Goal: Task Accomplishment & Management: Use online tool/utility

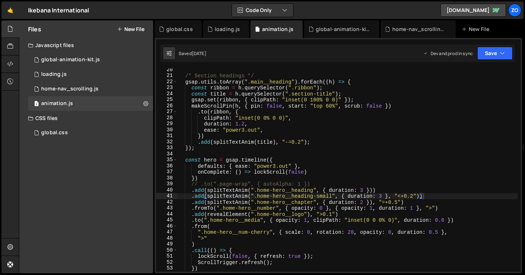
scroll to position [113, 0]
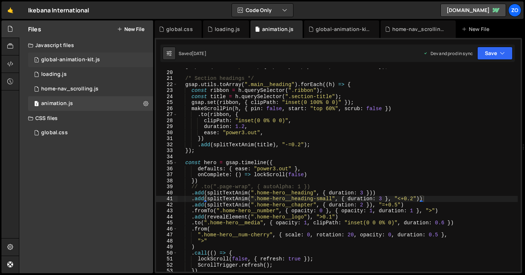
click at [57, 57] on div "global-animation-kit.js" at bounding box center [70, 59] width 59 height 7
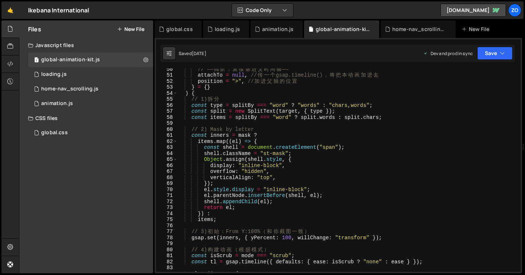
scroll to position [297, 0]
click at [63, 91] on div "home-nav_scrolling.js" at bounding box center [69, 89] width 57 height 7
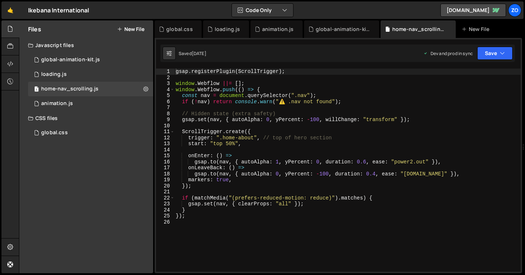
drag, startPoint x: 252, startPoint y: 185, endPoint x: 242, endPoint y: 183, distance: 9.8
click at [251, 185] on div "gsap . registerPlugin ( ScrollTrigger ) ; window . Webflow ||= [ ] ; window . W…" at bounding box center [347, 176] width 346 height 215
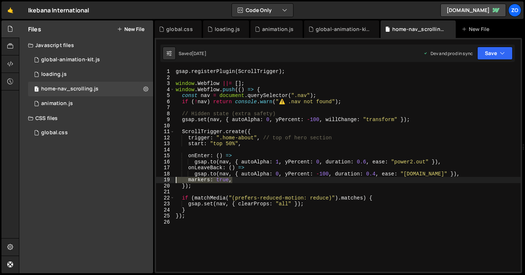
drag, startPoint x: 242, startPoint y: 181, endPoint x: 174, endPoint y: 178, distance: 67.5
click at [174, 178] on div "}); 1 2 3 4 5 6 7 8 9 10 11 12 13 14 15 16 17 18 19 20 21 22 23 24 25 26 gsap .…" at bounding box center [338, 170] width 364 height 203
type textarea "// markers: true,"
click at [492, 54] on button "Save" at bounding box center [494, 53] width 35 height 13
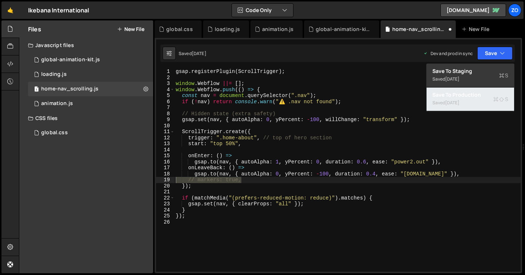
click at [498, 99] on icon at bounding box center [495, 98] width 5 height 7
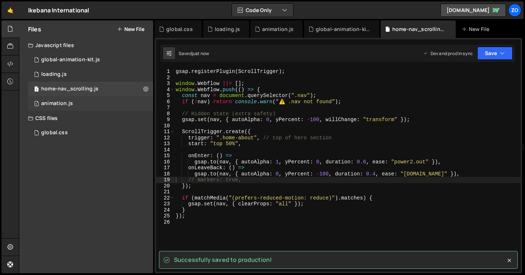
click at [70, 106] on div "animation.js" at bounding box center [57, 103] width 32 height 7
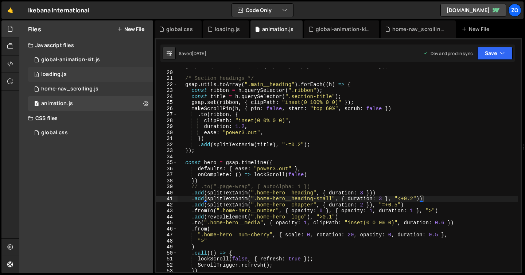
click at [54, 73] on div "loading.js" at bounding box center [54, 74] width 26 height 7
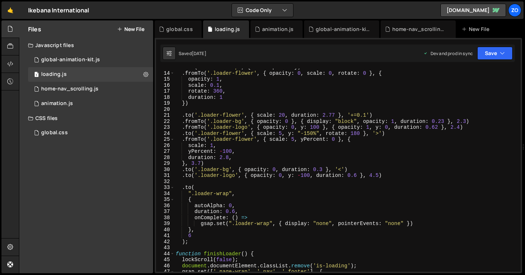
scroll to position [0, 0]
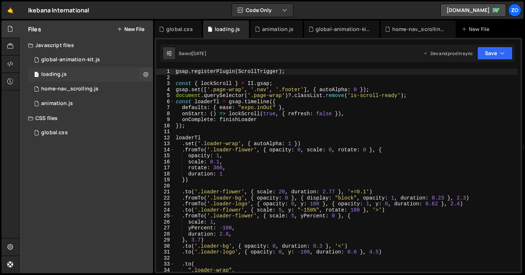
click at [69, 74] on div "1 loading.js 0" at bounding box center [90, 74] width 125 height 15
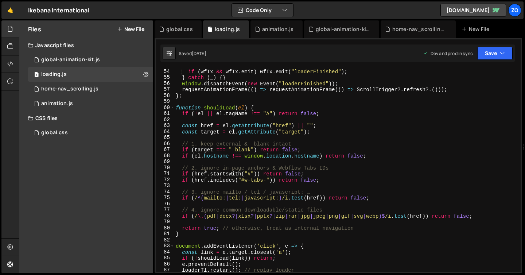
scroll to position [451, 0]
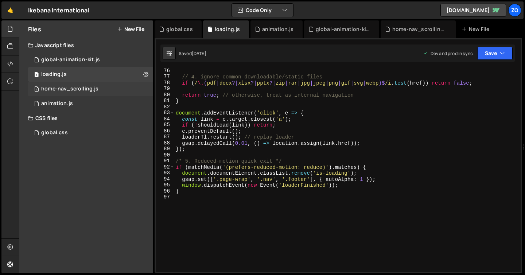
click at [68, 90] on div "home-nav_scrolling.js" at bounding box center [69, 89] width 57 height 7
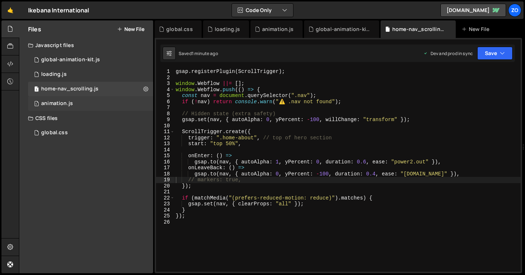
click at [69, 106] on div "animation.js" at bounding box center [57, 103] width 32 height 7
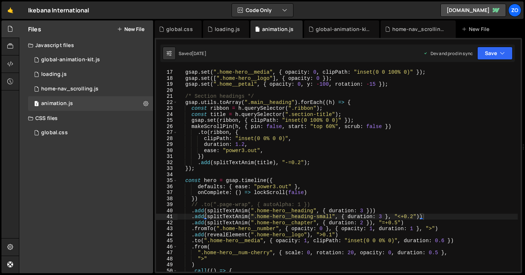
scroll to position [0, 1]
click at [243, 168] on div "gsap . set ( ".home-hero__media" , { opacity : 0 , clipPath : "inset(0 0 100% 0…" at bounding box center [347, 170] width 340 height 215
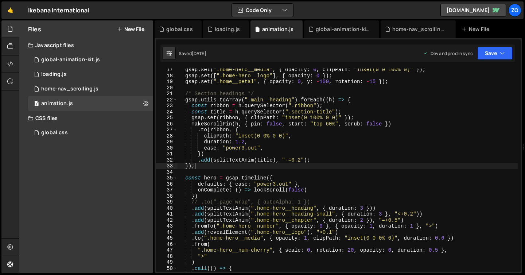
scroll to position [104, 0]
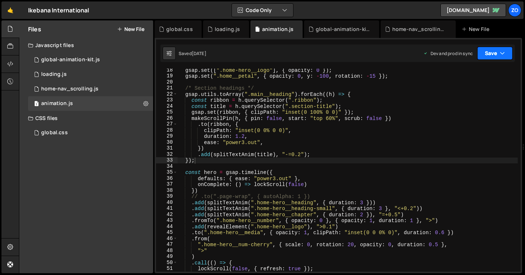
click at [494, 54] on button "Save" at bounding box center [494, 53] width 35 height 13
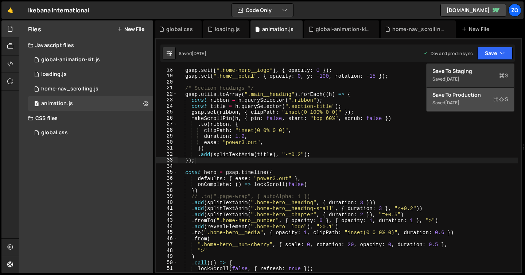
click at [478, 106] on div "Saved [DATE]" at bounding box center [470, 102] width 76 height 9
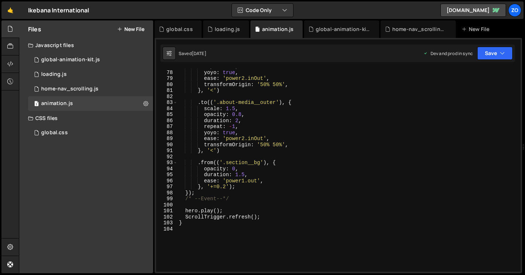
scroll to position [459, 0]
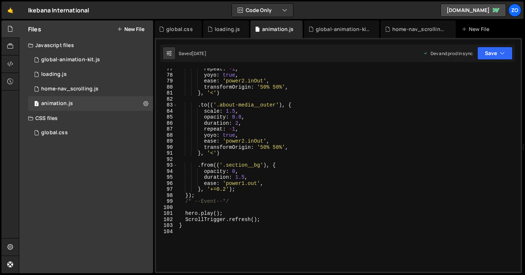
click at [225, 191] on div "repeat : - 1 , yoyo : true , ease : 'power2.inOut' , transformOrigin : '50% 50%…" at bounding box center [347, 173] width 340 height 215
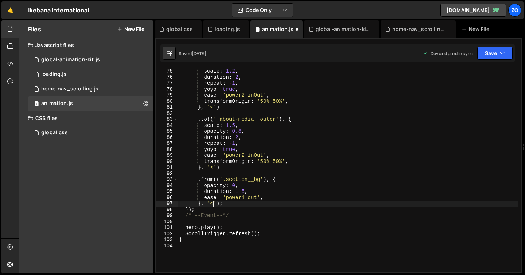
scroll to position [388, 0]
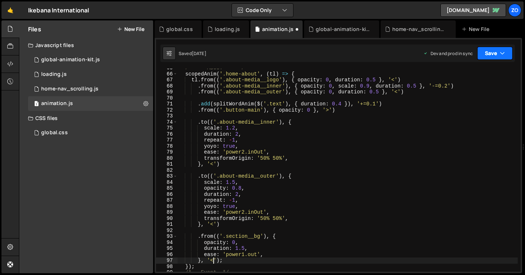
type textarea "}, '<');"
click at [498, 50] on button "Save" at bounding box center [494, 53] width 35 height 13
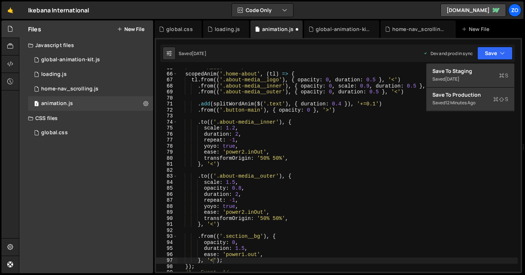
scroll to position [0, 0]
click at [406, 173] on div "/* ——— ABOUT ——— */ scopedAnim ( '.home-about' , ( tl ) => { tl . from (( '.abo…" at bounding box center [347, 172] width 340 height 215
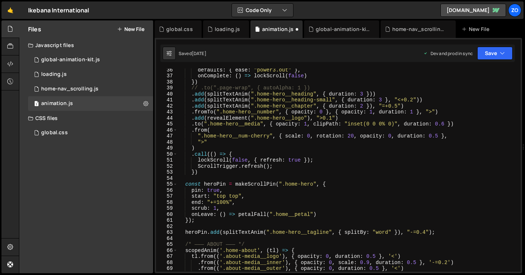
scroll to position [212, 0]
click at [289, 99] on div "defaults : { ease : "power3.out" } , onComplete : ( ) => lockScroll ( false ) }…" at bounding box center [347, 174] width 340 height 215
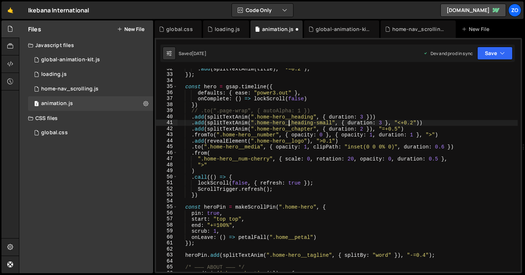
scroll to position [189, 0]
click at [296, 130] on div ". add ( splitTextAnim ( title ) , "-=0.2" ) ; }) ; const hero = gsap . timeline…" at bounding box center [347, 173] width 340 height 215
click at [78, 60] on div "global-animation-kit.js" at bounding box center [70, 59] width 59 height 7
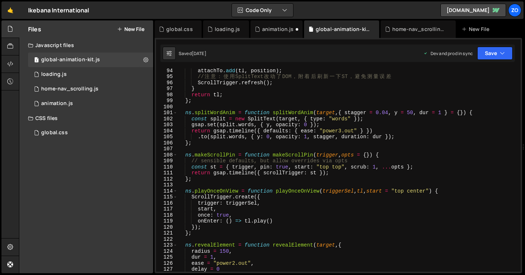
scroll to position [560, 0]
click at [48, 89] on div "home-nav_scrolling.js" at bounding box center [69, 89] width 57 height 7
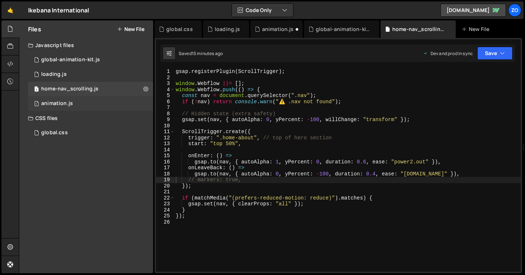
click at [60, 102] on div "animation.js" at bounding box center [57, 103] width 32 height 7
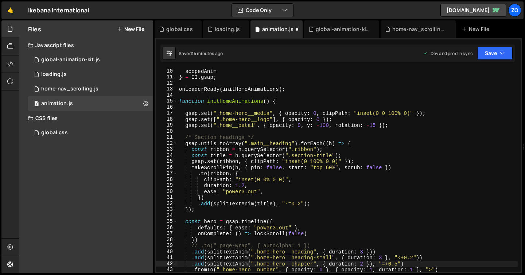
scroll to position [133, 0]
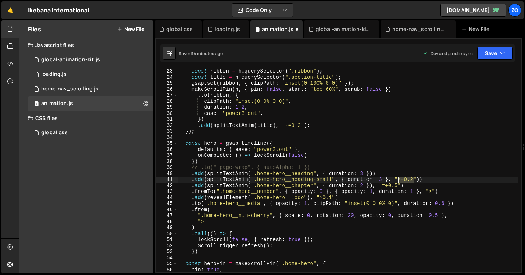
drag, startPoint x: 414, startPoint y: 179, endPoint x: 399, endPoint y: 179, distance: 15.3
click at [399, 179] on div "const ribbon = h . querySelector ( ".ribbon" ) ; const title = h . querySelecto…" at bounding box center [347, 175] width 340 height 215
click at [496, 55] on button "Save" at bounding box center [494, 53] width 35 height 13
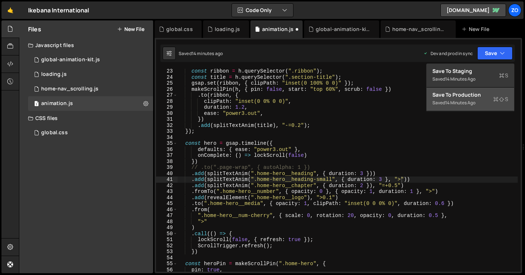
click at [478, 97] on div "Save to Production S" at bounding box center [470, 94] width 76 height 7
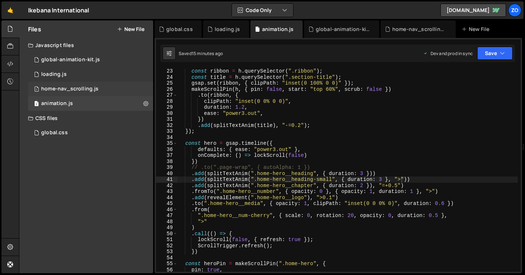
click at [100, 90] on div "1 home-nav_scrolling.js 0" at bounding box center [90, 89] width 125 height 15
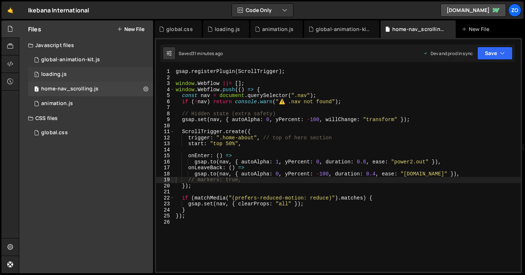
click at [63, 75] on div "loading.js" at bounding box center [54, 74] width 26 height 7
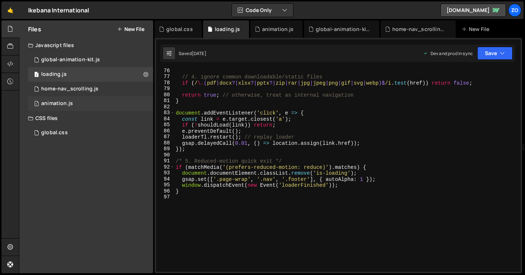
click at [77, 107] on div "1 animation.js 0" at bounding box center [90, 103] width 125 height 15
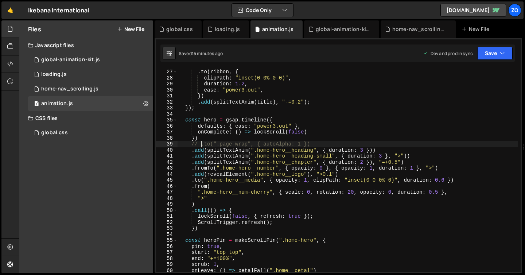
scroll to position [0, 9]
click at [202, 145] on div "makeScrollPin ( h , { pin : false , start : "top 60%" , scrub : false }) . to (…" at bounding box center [347, 170] width 340 height 215
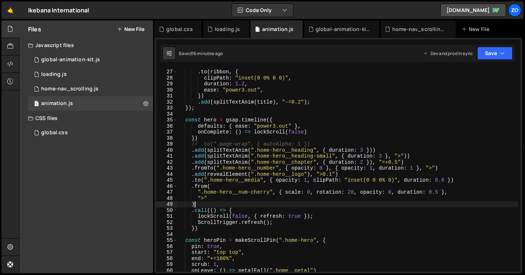
click at [372, 203] on div "makeScrollPin ( h , { pin : false , start : "top 60%" , scrub : false }) . to (…" at bounding box center [347, 170] width 340 height 215
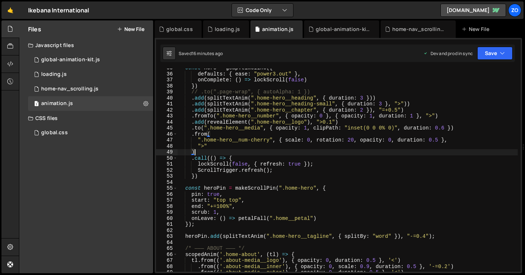
scroll to position [211, 0]
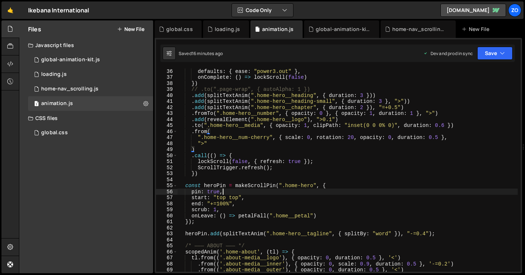
drag, startPoint x: 350, startPoint y: 194, endPoint x: 215, endPoint y: 177, distance: 135.9
click at [340, 191] on div "defaults : { ease : "power3.out" } , onComplete : ( ) => lockScroll ( false ) }…" at bounding box center [347, 175] width 340 height 215
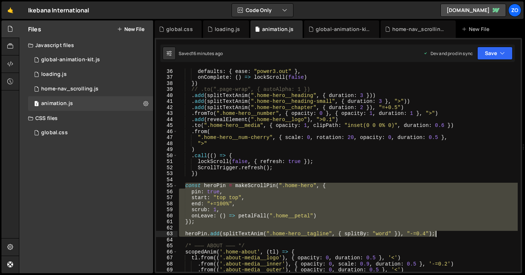
drag, startPoint x: 184, startPoint y: 187, endPoint x: 473, endPoint y: 236, distance: 293.2
click at [473, 236] on div "defaults : { ease : "power3.out" } , onComplete : ( ) => lockScroll ( false ) }…" at bounding box center [347, 175] width 340 height 215
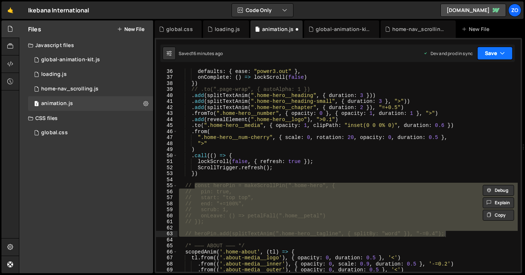
click at [504, 54] on icon "button" at bounding box center [502, 53] width 5 height 7
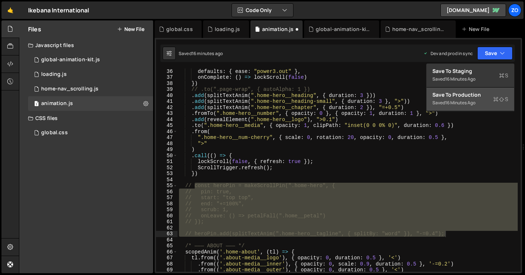
click at [453, 100] on div "16 minutes ago" at bounding box center [460, 102] width 30 height 6
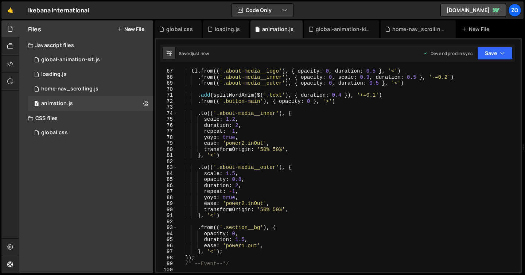
scroll to position [421, 0]
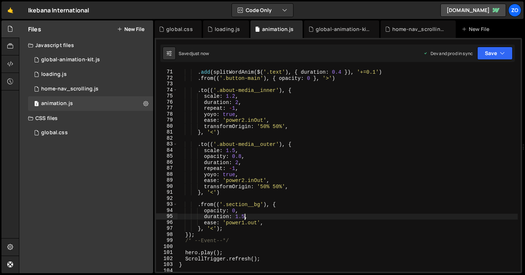
click at [245, 216] on div ". add ( splitWordAnim ( $ ( '.text' ) , { duration : 0.4 }) , '+=0.1' ) . from …" at bounding box center [347, 170] width 340 height 215
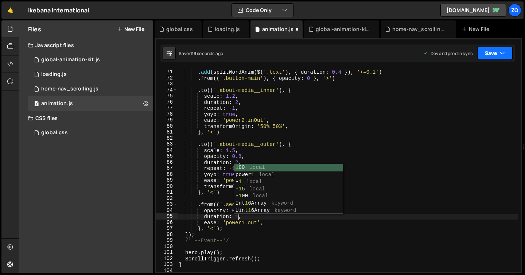
drag, startPoint x: 484, startPoint y: 49, endPoint x: 491, endPoint y: 59, distance: 12.0
click at [484, 50] on button "Save" at bounding box center [494, 53] width 35 height 13
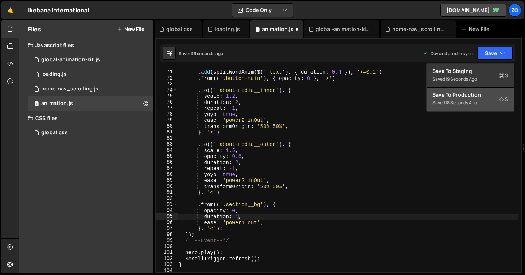
click at [495, 104] on div "Saved 18 seconds ago" at bounding box center [470, 102] width 76 height 9
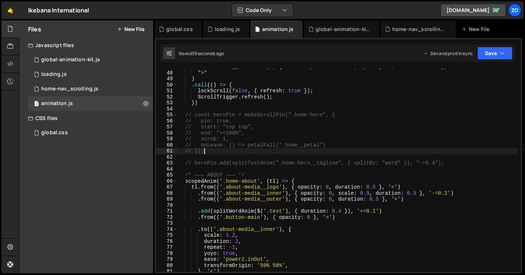
scroll to position [0, 1]
click at [305, 149] on div "".home-hero__num-cherry" , { scale : 0 , rotation : 20 , opacity : 0 , duration…" at bounding box center [347, 171] width 340 height 215
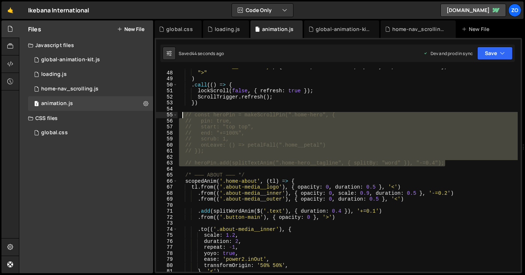
drag, startPoint x: 449, startPoint y: 162, endPoint x: 183, endPoint y: 115, distance: 269.8
click at [183, 115] on div "".home-hero__num-cherry" , { scale : 0 , rotation : 20 , opacity : 0 , duration…" at bounding box center [347, 171] width 340 height 215
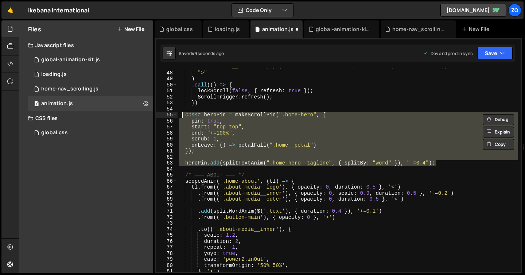
click at [287, 138] on div "".home-hero__num-cherry" , { scale : 0 , rotation : 20 , opacity : 0 , duration…" at bounding box center [347, 170] width 340 height 203
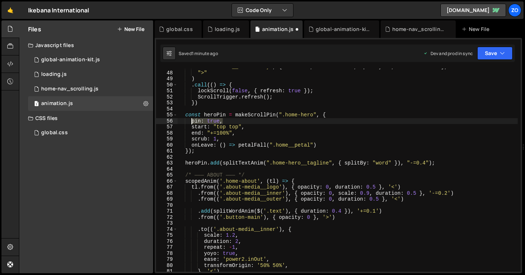
drag, startPoint x: 227, startPoint y: 121, endPoint x: 191, endPoint y: 124, distance: 36.9
click at [191, 124] on div "".home-hero__num-cherry" , { scale : 0 , rotation : 20 , opacity : 0 , duration…" at bounding box center [347, 171] width 340 height 215
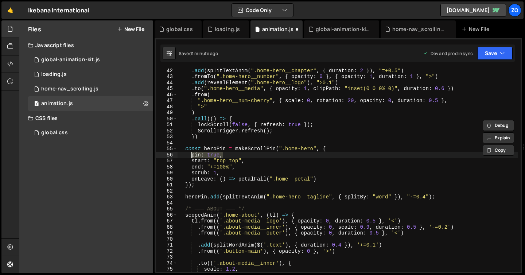
scroll to position [195, 0]
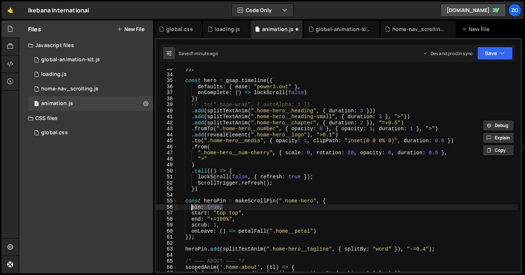
click at [363, 110] on div "}) ; const hero = gsap . timeline ({ defaults : { ease : "power3.out" } , onCom…" at bounding box center [347, 173] width 340 height 215
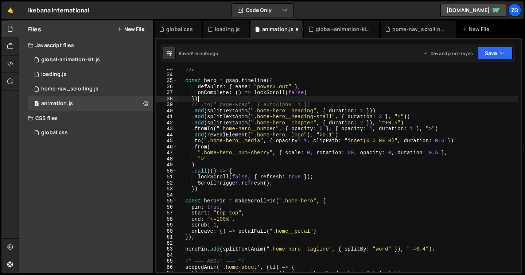
drag, startPoint x: 397, startPoint y: 97, endPoint x: 396, endPoint y: 101, distance: 4.3
click at [397, 98] on div "}) ; const hero = gsap . timeline ({ defaults : { ease : "power3.out" } , onCom…" at bounding box center [347, 173] width 340 height 215
click at [382, 116] on div "}) ; const hero = gsap . timeline ({ defaults : { ease : "power3.out" } , onCom…" at bounding box center [347, 173] width 340 height 215
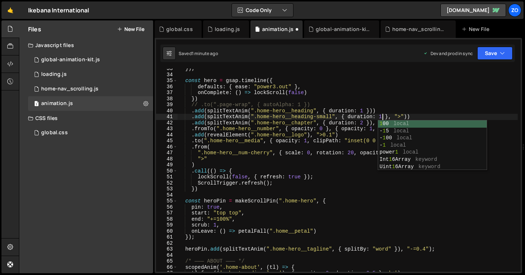
scroll to position [0, 14]
click at [338, 127] on div "}) ; const hero = gsap . timeline ({ defaults : { ease : "power3.out" } , onCom…" at bounding box center [347, 173] width 340 height 215
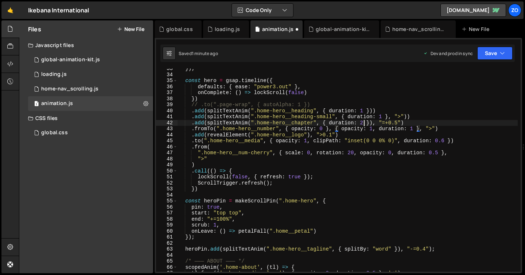
click at [363, 123] on div "}) ; const hero = gsap . timeline ({ defaults : { ease : "power3.out" } , onCom…" at bounding box center [347, 173] width 340 height 215
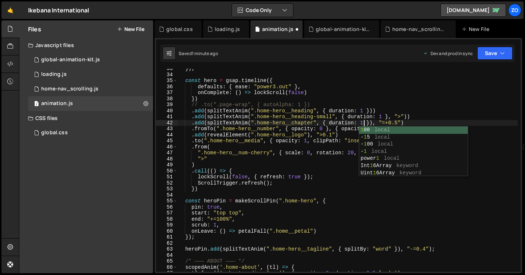
scroll to position [0, 13]
click at [414, 101] on div "}) ; const hero = gsap . timeline ({ defaults : { ease : "power3.out" } , onCom…" at bounding box center [347, 173] width 340 height 215
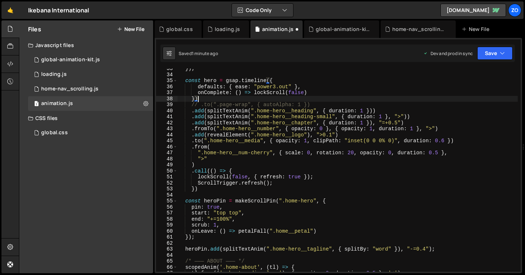
scroll to position [0, 1]
type textarea "})"
click at [493, 56] on button "Save" at bounding box center [494, 53] width 35 height 13
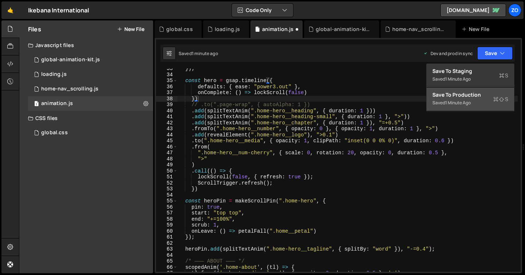
click at [467, 101] on div "1 minute ago" at bounding box center [458, 102] width 26 height 6
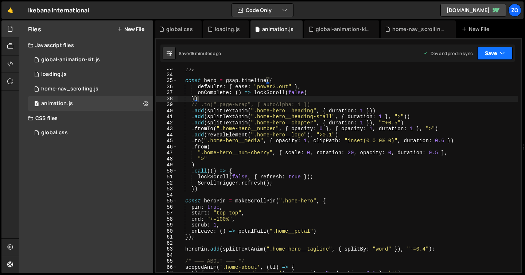
click at [488, 54] on button "Save" at bounding box center [494, 53] width 35 height 13
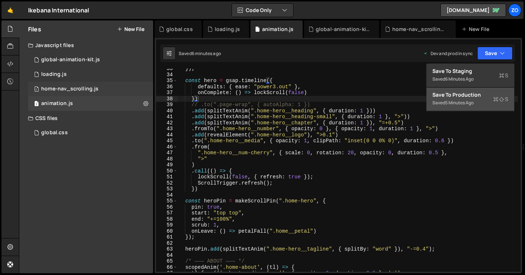
click at [74, 86] on div "home-nav_scrolling.js" at bounding box center [69, 89] width 57 height 7
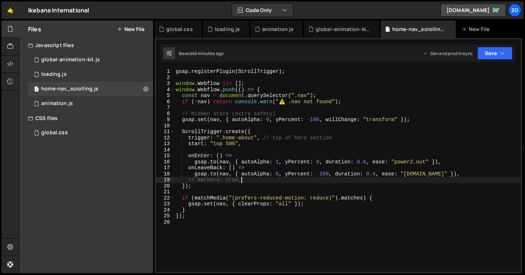
click at [253, 179] on div "gsap . registerPlugin ( ScrollTrigger ) ; window . Webflow ||= [ ] ; window . W…" at bounding box center [347, 176] width 346 height 215
drag, startPoint x: 250, startPoint y: 180, endPoint x: 180, endPoint y: 179, distance: 70.0
click at [180, 179] on div "gsap . registerPlugin ( ScrollTrigger ) ; window . Webflow ||= [ ] ; window . W…" at bounding box center [347, 176] width 346 height 215
type textarea "[DOMAIN_NAME](nav, { autoAlpha: 0, yPercent: -100, duration: 0.4, ease: "[DOMAI…"
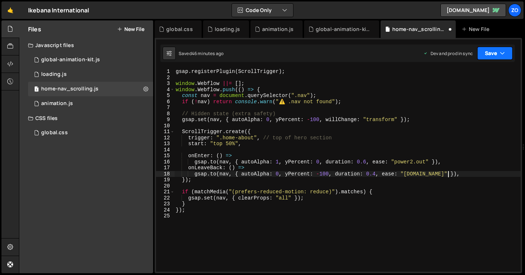
click at [489, 52] on button "Save" at bounding box center [494, 53] width 35 height 13
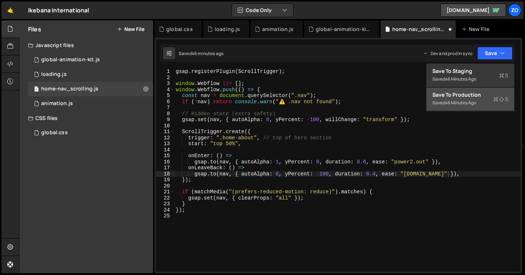
click at [466, 97] on div "Save to Production S" at bounding box center [470, 94] width 76 height 7
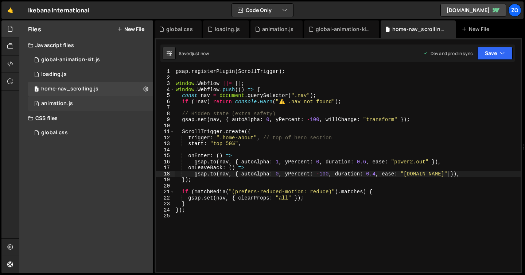
click at [81, 102] on div "1 animation.js 0" at bounding box center [90, 103] width 125 height 15
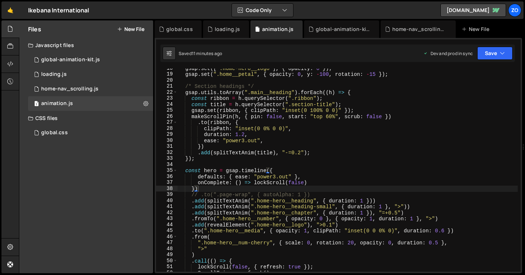
scroll to position [9, 0]
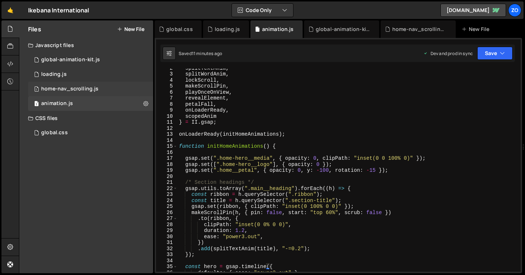
click at [74, 86] on div "home-nav_scrolling.js" at bounding box center [69, 89] width 57 height 7
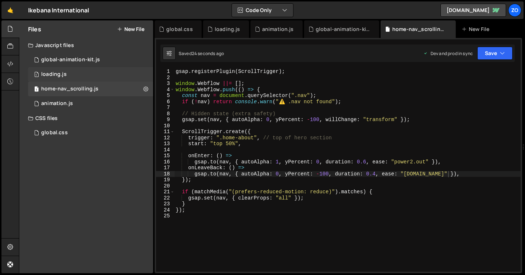
click at [62, 78] on div "1 loading.js 0" at bounding box center [90, 74] width 125 height 15
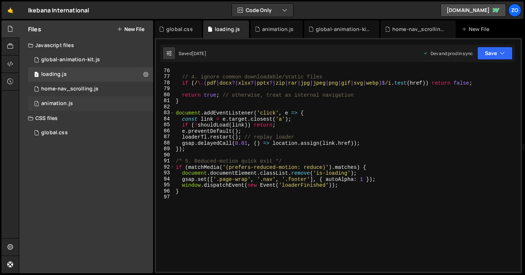
click at [50, 106] on div "animation.js" at bounding box center [57, 103] width 32 height 7
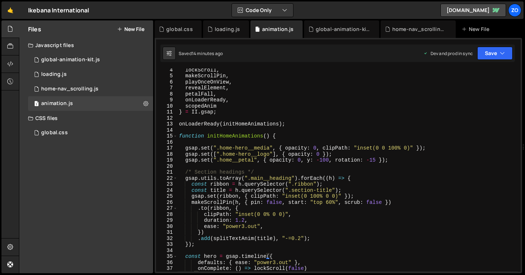
scroll to position [0, 0]
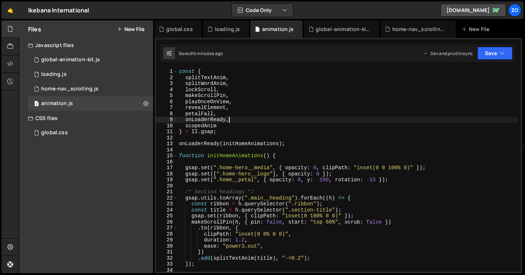
click at [323, 117] on div "const { splitTextAnim , splitWordAnim , lockScroll , makeScrollPin , playOnceOn…" at bounding box center [347, 176] width 340 height 215
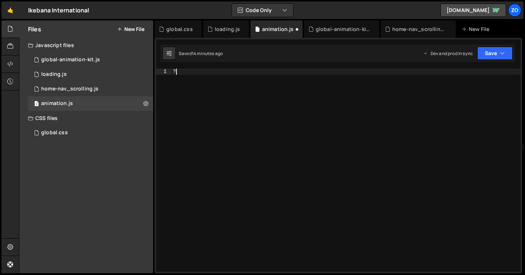
scroll to position [521, 0]
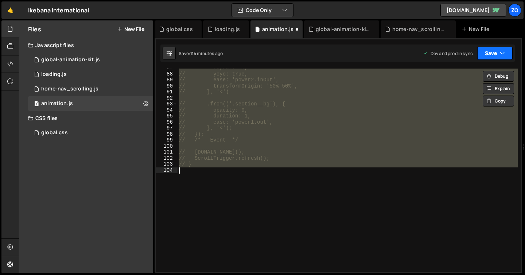
type textarea "// }"
click at [505, 54] on button "Save" at bounding box center [494, 53] width 35 height 13
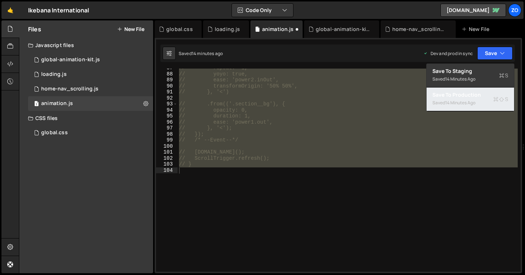
click at [461, 107] on div "Saved 14 minutes ago" at bounding box center [470, 102] width 76 height 9
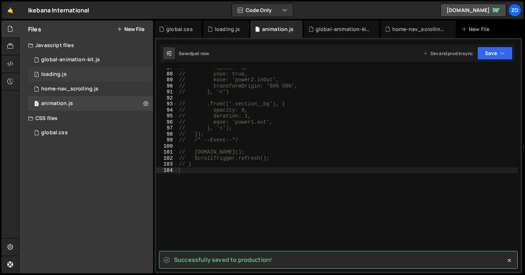
click at [95, 74] on div "1 loading.js 0" at bounding box center [90, 74] width 125 height 15
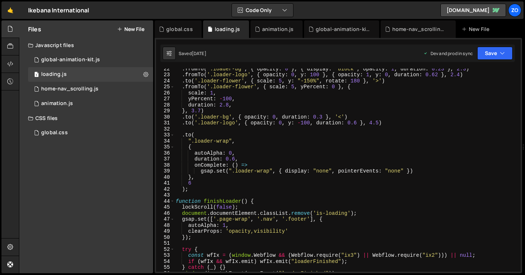
scroll to position [155, 0]
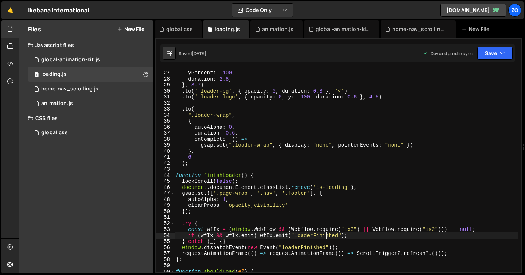
click at [325, 236] on div "scale : 1 , yPercent : - 100 , duration : 2.8 , } , 3.7 ) . to ( '.loader-bg' ,…" at bounding box center [345, 171] width 343 height 215
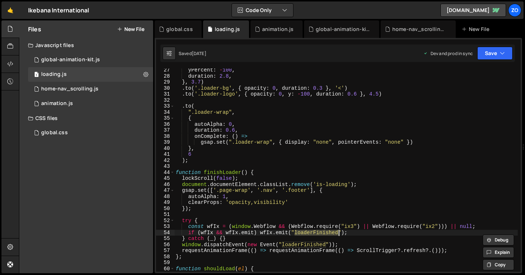
click at [311, 200] on div "yPercent : - 100 , duration : 2.8 , } , 3.7 ) . to ( '.loader-bg' , { opacity :…" at bounding box center [345, 174] width 343 height 215
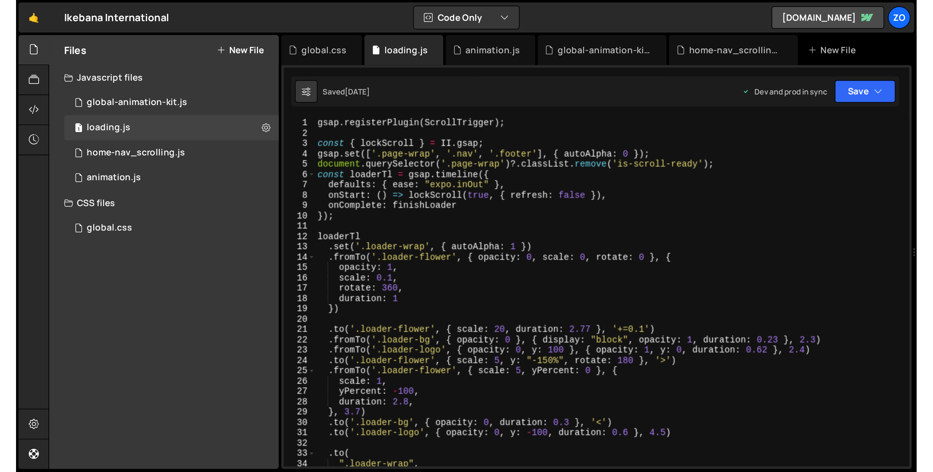
scroll to position [0, 0]
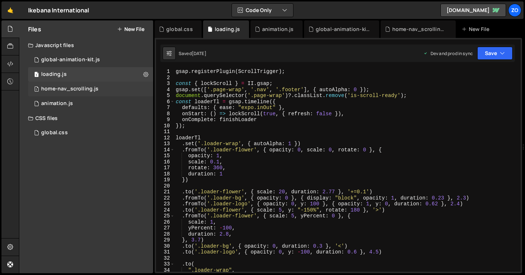
click at [78, 91] on div "home-nav_scrolling.js" at bounding box center [69, 89] width 57 height 7
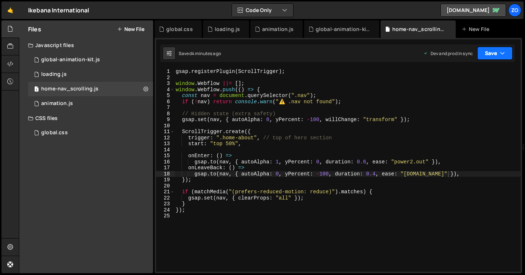
click at [492, 53] on button "Save" at bounding box center [494, 53] width 35 height 13
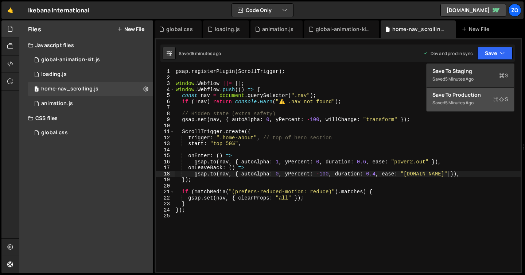
click at [467, 101] on div "5 minutes ago" at bounding box center [459, 102] width 28 height 6
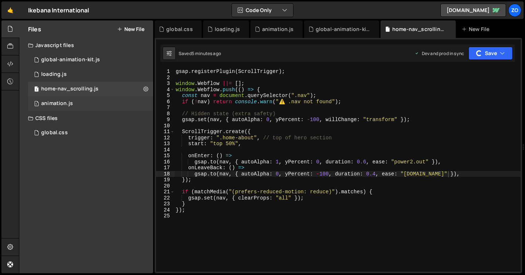
click at [93, 109] on div "1 animation.js 0" at bounding box center [90, 103] width 125 height 15
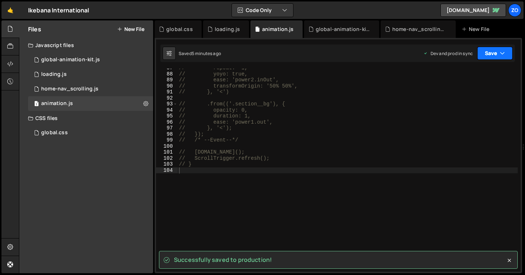
click at [486, 54] on button "Save" at bounding box center [494, 53] width 35 height 13
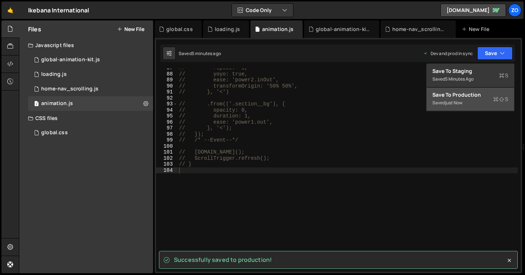
click at [466, 105] on div "Saved just now" at bounding box center [470, 102] width 76 height 9
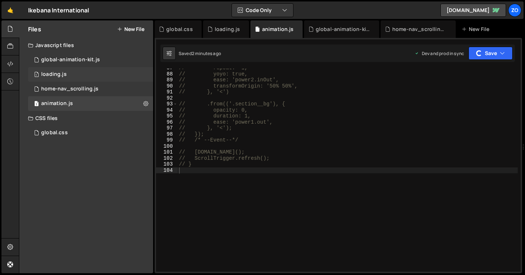
click at [68, 72] on div "1 loading.js 0" at bounding box center [90, 74] width 125 height 15
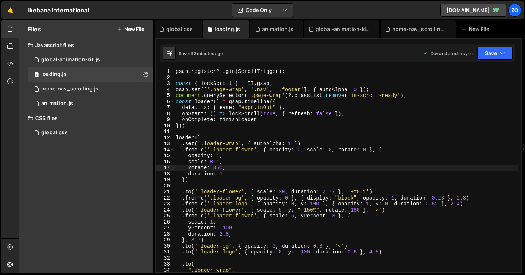
click at [300, 165] on div "gsap . registerPlugin ( ScrollTrigger ) ; const { lockScroll } = II . gsap ; gs…" at bounding box center [345, 176] width 343 height 215
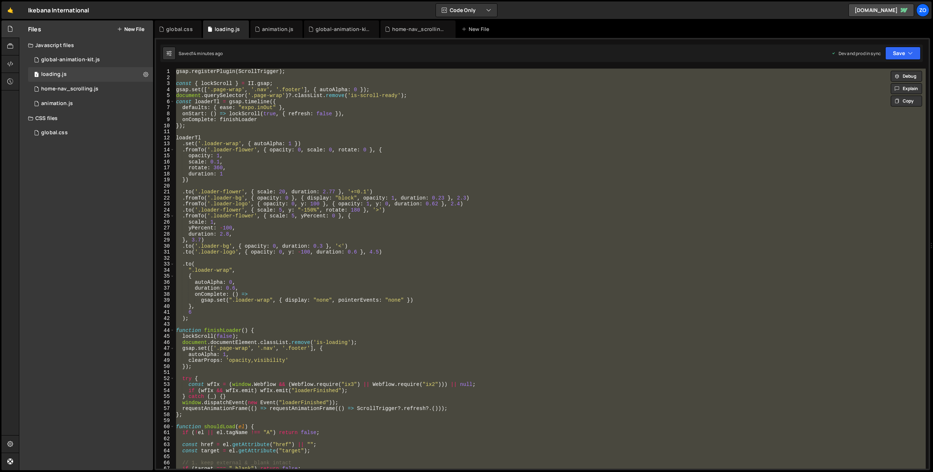
click at [524, 274] on div "gsap . registerPlugin ( ScrollTrigger ) ; const { lockScroll } = II . gsap ; gs…" at bounding box center [550, 269] width 751 height 400
type textarea "gsap.set(".loader-wrap", { display: "none", pointerEvents: "none" })"
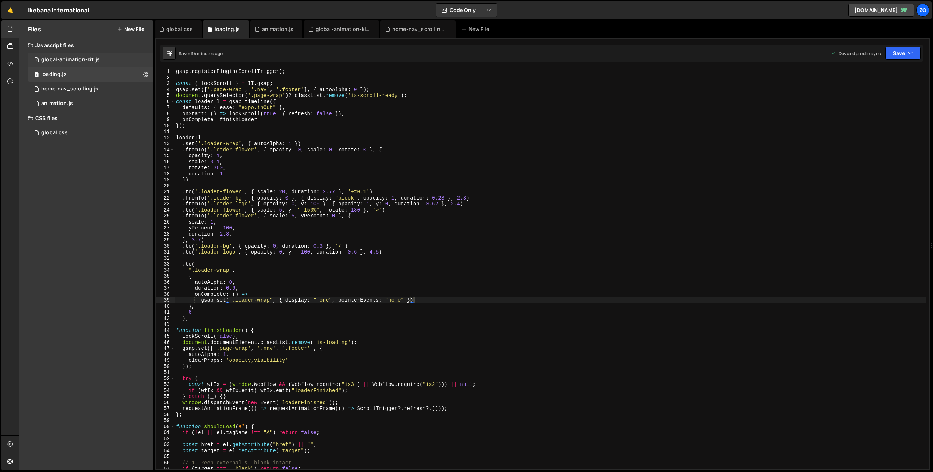
click at [56, 56] on div "1 global-animation-kit.js 0" at bounding box center [90, 59] width 125 height 15
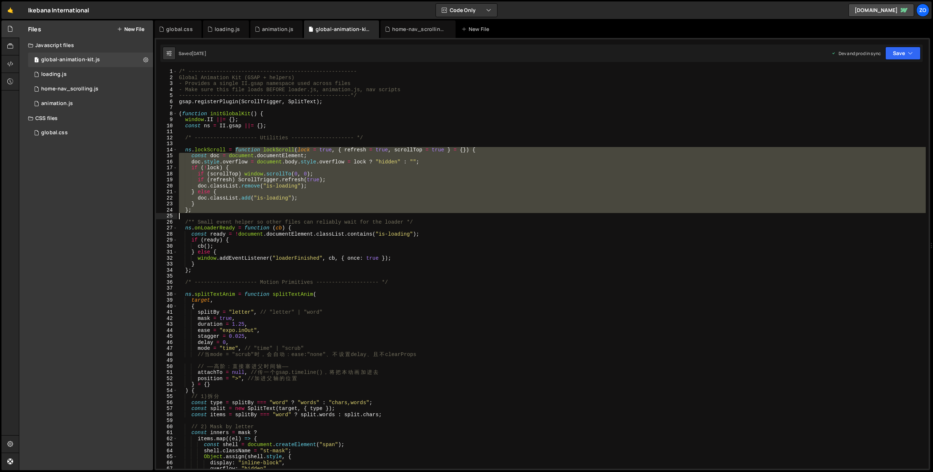
drag, startPoint x: 236, startPoint y: 149, endPoint x: 203, endPoint y: 216, distance: 74.8
click at [203, 216] on div "/* ------------------------------------------------------ Global Animation Kit …" at bounding box center [551, 275] width 748 height 412
type textarea "};"
click at [51, 76] on div "loading.js" at bounding box center [54, 74] width 26 height 7
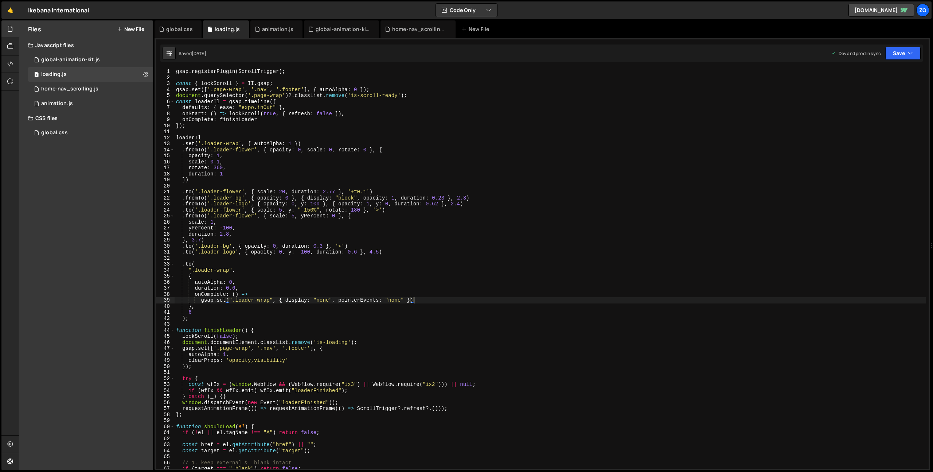
click at [300, 80] on div "gsap . registerPlugin ( ScrollTrigger ) ; const { lockScroll } = II . gsap ; gs…" at bounding box center [550, 275] width 751 height 412
click at [296, 83] on div "gsap . registerPlugin ( ScrollTrigger ) ; const { lockScroll } = II . gsap ; gs…" at bounding box center [550, 275] width 751 height 412
type textarea "const { lockScroll } = II.gsap;"
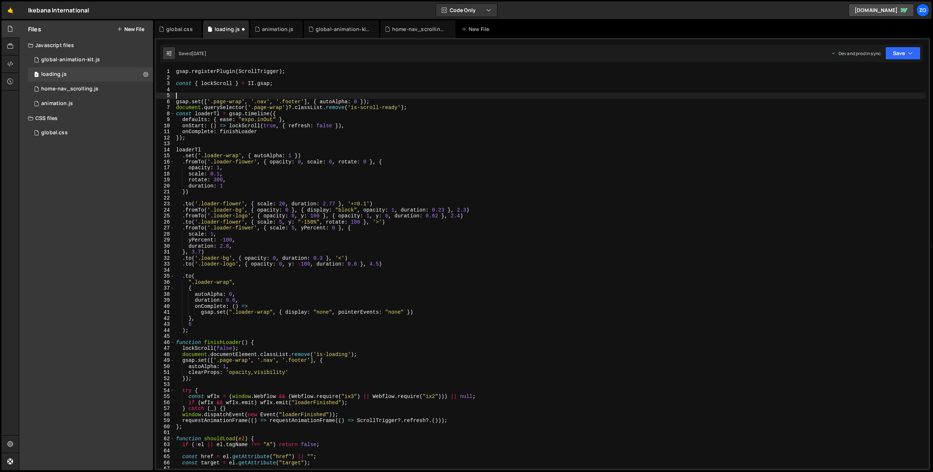
paste textarea "const { lockScroll } = II.gsap;"
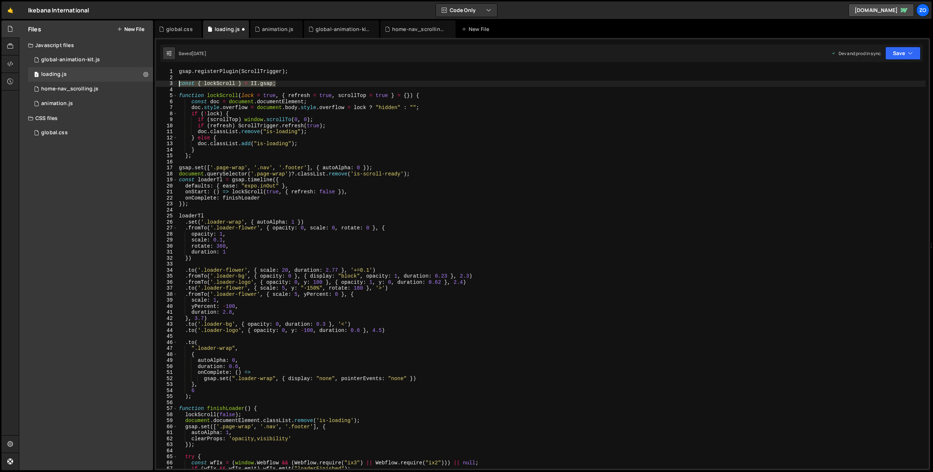
drag, startPoint x: 289, startPoint y: 86, endPoint x: 177, endPoint y: 83, distance: 112.3
click at [177, 83] on div "1 2 3 4 5 6 7 8 9 10 11 12 13 14 15 16 17 18 19 20 21 22 23 24 25 26 27 28 29 3…" at bounding box center [542, 269] width 773 height 400
type textarea "const { lockScroll } = II.gsap;"
click at [272, 158] on div "gsap . registerPlugin ( ScrollTrigger ) ; function lockScroll ( lock = true , {…" at bounding box center [551, 275] width 748 height 412
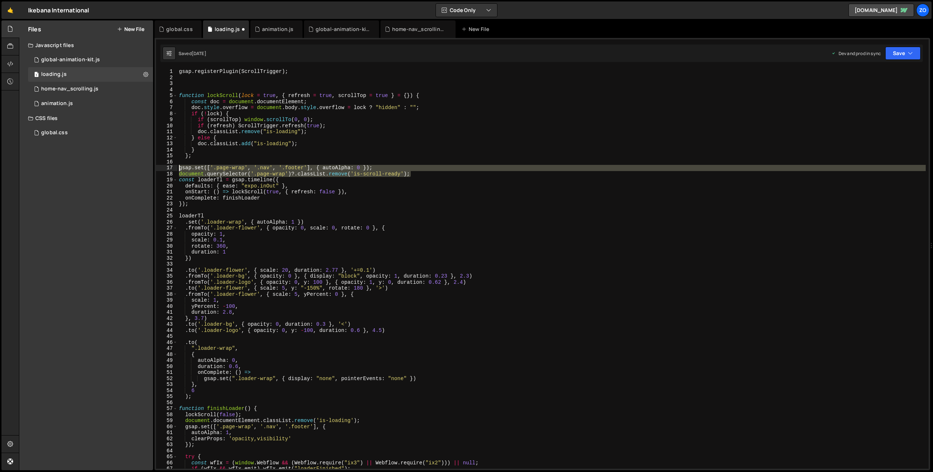
drag, startPoint x: 420, startPoint y: 174, endPoint x: 167, endPoint y: 167, distance: 253.4
click at [167, 167] on div "}; 1 2 3 4 5 6 7 8 9 10 11 12 13 14 15 16 17 18 19 20 21 22 23 24 25 26 27 28 2…" at bounding box center [542, 269] width 773 height 400
type textarea "gsap.set(['.page-wrap', '.nav', '.footer'], { autoAlpha: 0 }); document.querySe…"
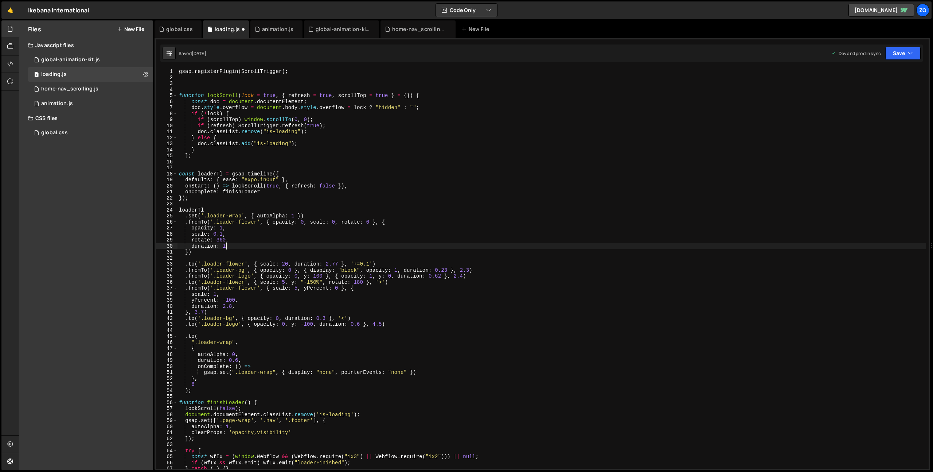
click at [490, 244] on div "gsap . registerPlugin ( ScrollTrigger ) ; function lockScroll ( lock = true , {…" at bounding box center [551, 275] width 748 height 412
type textarea "}"
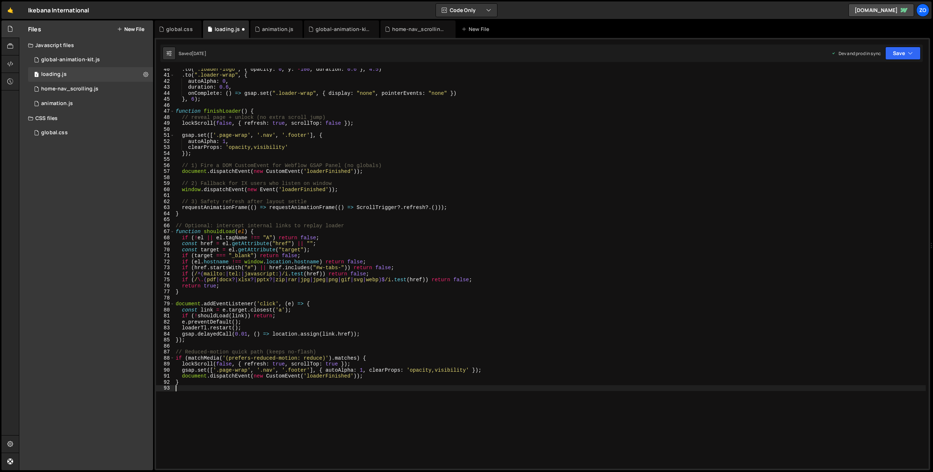
scroll to position [237, 0]
click at [524, 58] on button "Save" at bounding box center [902, 53] width 35 height 13
click at [524, 105] on div "[DATE]" at bounding box center [860, 102] width 14 height 6
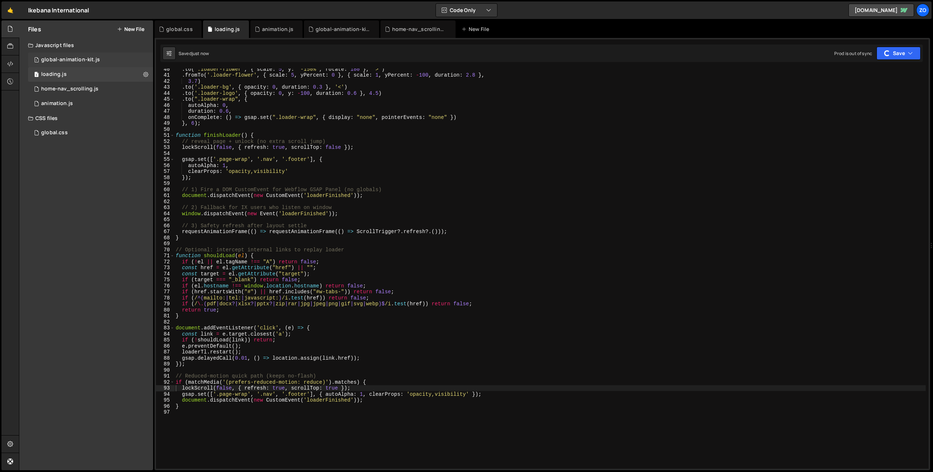
click at [111, 63] on div "1 global-animation-kit.js 0" at bounding box center [90, 59] width 125 height 15
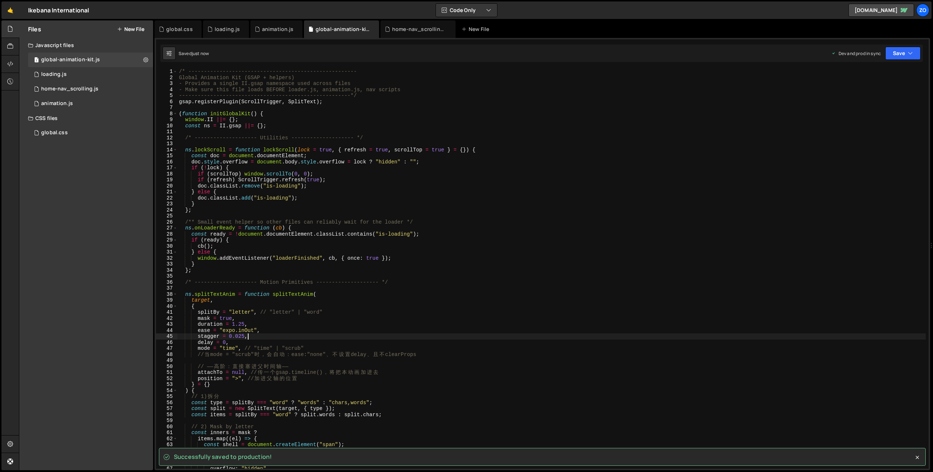
click at [524, 274] on div "/* ------------------------------------------------------ Global Animation Kit …" at bounding box center [551, 275] width 748 height 412
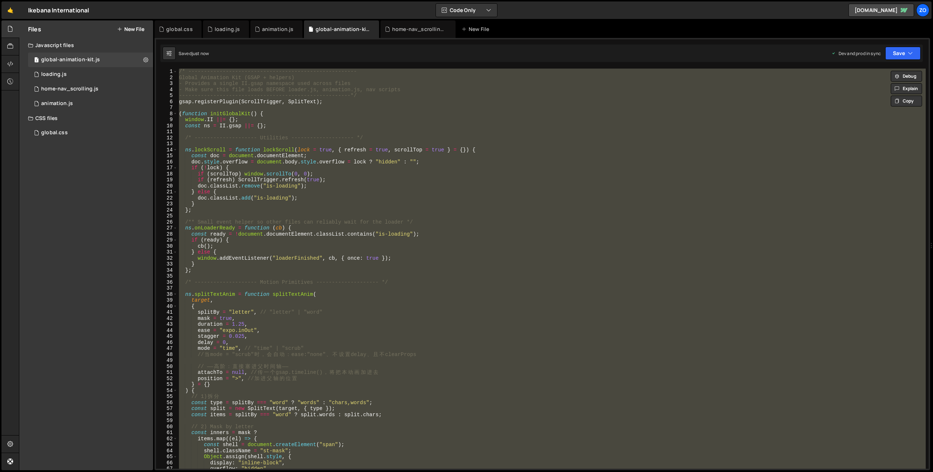
type textarea "// })();"
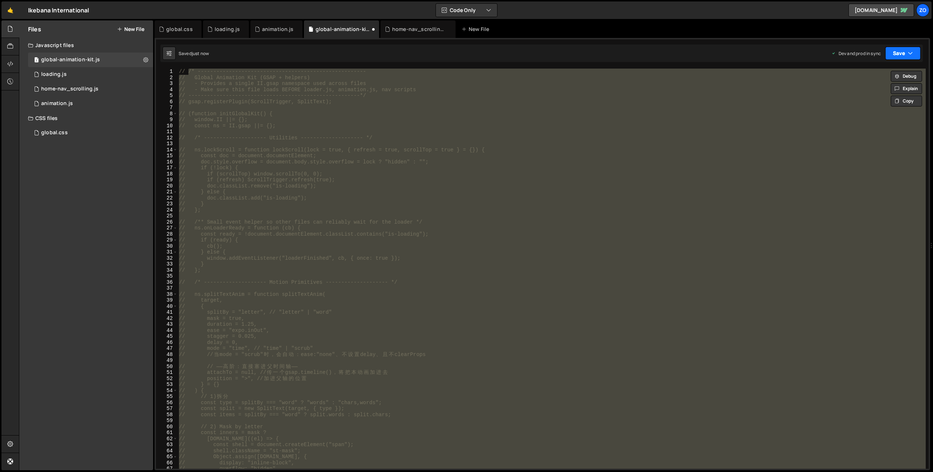
click at [524, 58] on button "Save" at bounding box center [902, 53] width 35 height 13
click at [524, 102] on div "Saved just now" at bounding box center [878, 102] width 76 height 9
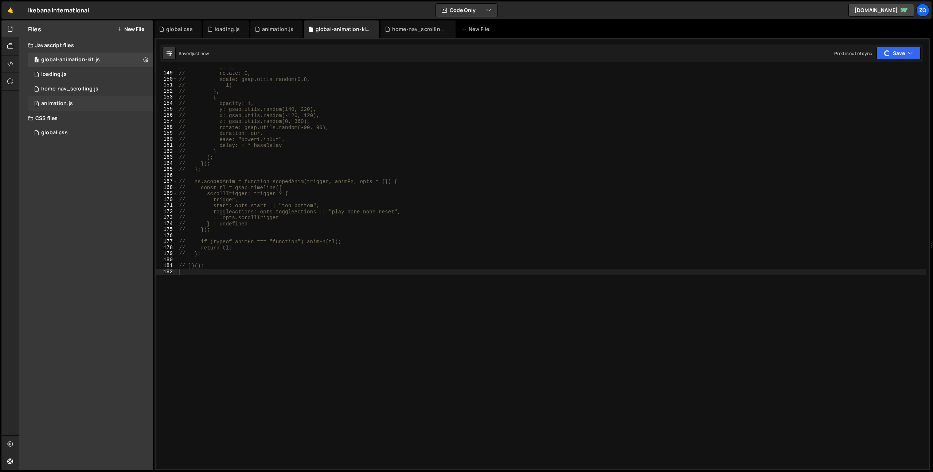
click at [61, 99] on div "1 animation.js 0" at bounding box center [90, 103] width 125 height 15
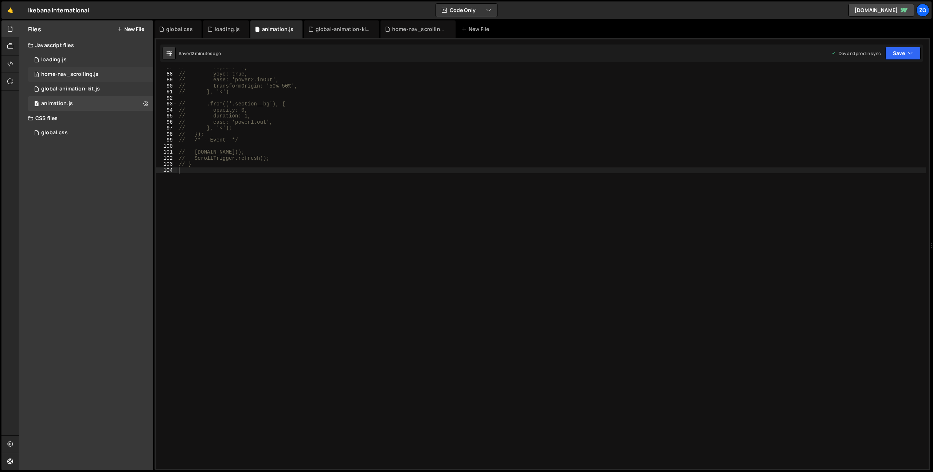
click at [81, 71] on div "home-nav_scrolling.js" at bounding box center [69, 74] width 57 height 7
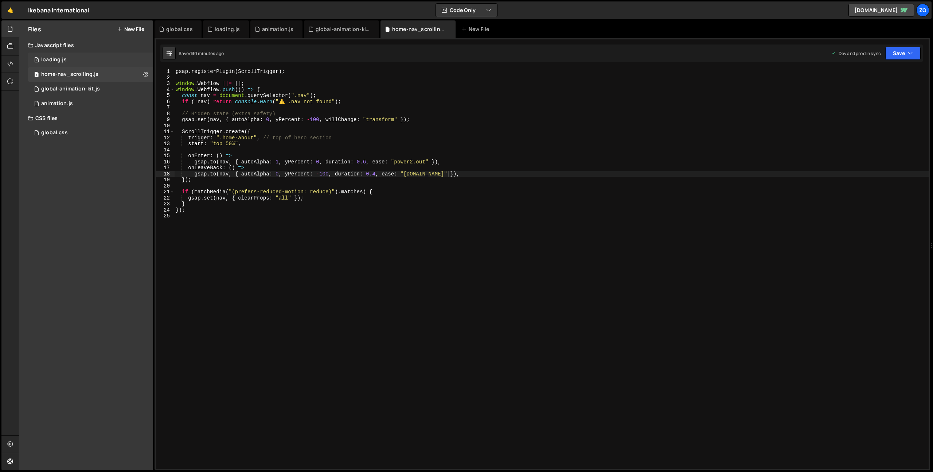
click at [73, 56] on div "1 loading.js 0" at bounding box center [90, 59] width 125 height 15
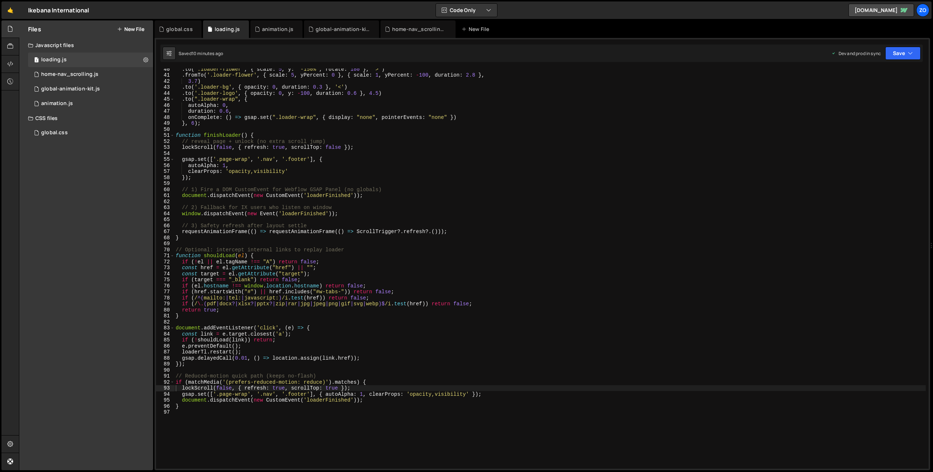
type textarea "});"
click at [209, 179] on div ". to ( '.loader-flower' , { scale : 5 , y : "-150%" , rotate : 180 } , '>' ) . …" at bounding box center [549, 272] width 751 height 412
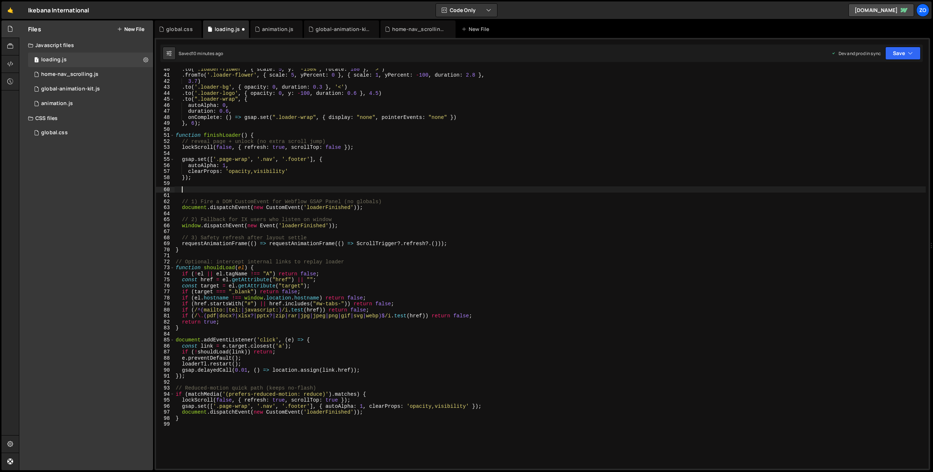
paste textarea "gsap.set(".loader-wrap", { display: "none", pointerEvents: "none", zIndex: 0 });"
click at [524, 55] on button "Save" at bounding box center [902, 53] width 35 height 13
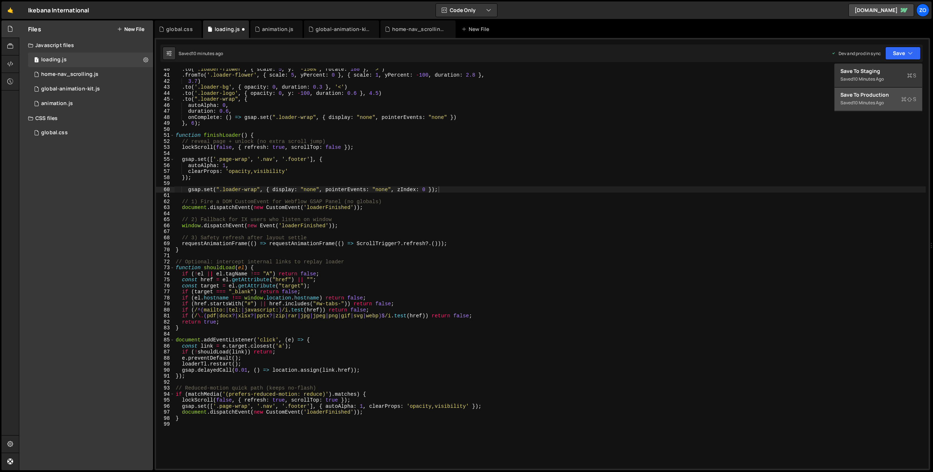
click at [524, 102] on div "10 minutes ago" at bounding box center [868, 102] width 31 height 6
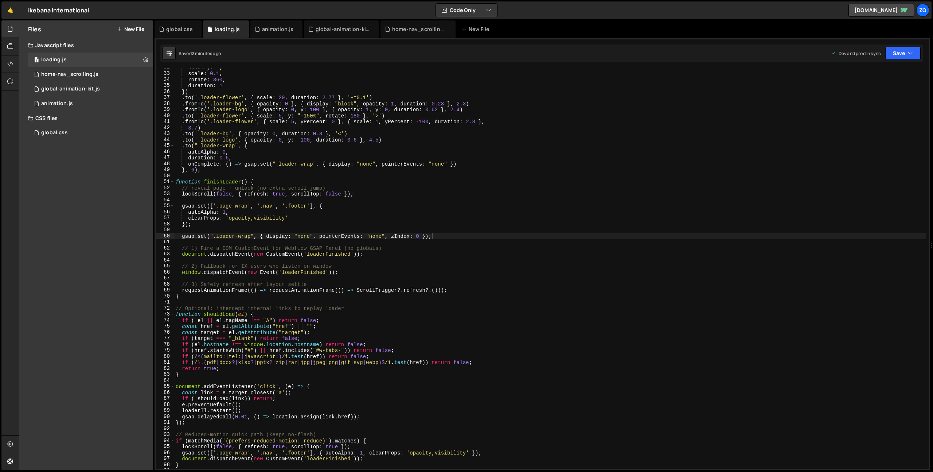
scroll to position [0, 0]
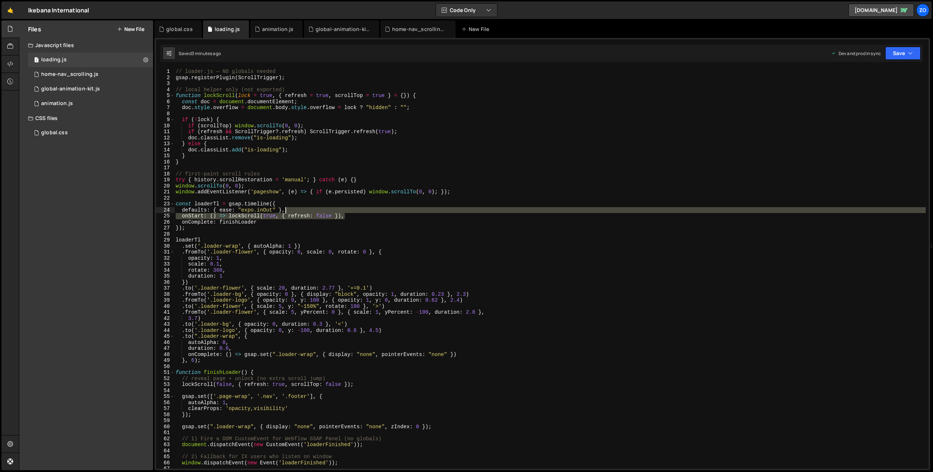
click at [486, 212] on div "// loader.js — NO globals needed gsap . registerPlugin ( ScrollTrigger ) ; // l…" at bounding box center [549, 275] width 751 height 412
type textarea "}"
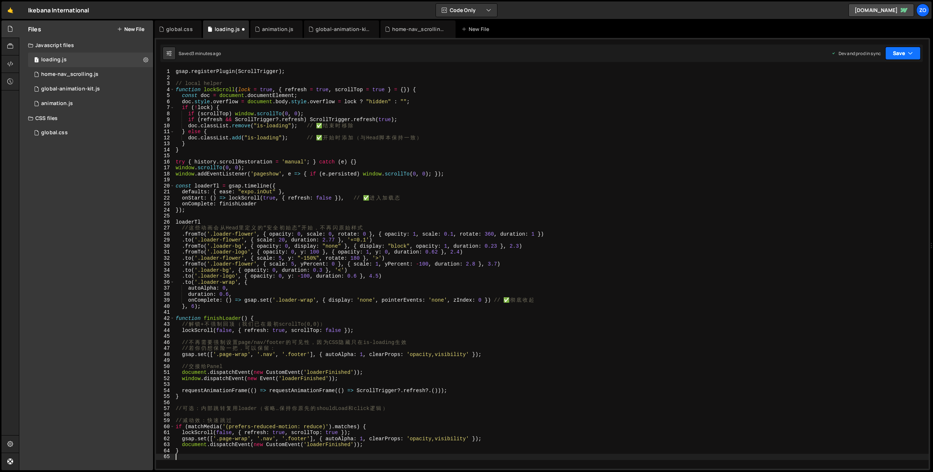
click at [524, 57] on button "Save" at bounding box center [902, 53] width 35 height 13
click at [524, 105] on div "3 minutes ago" at bounding box center [867, 102] width 28 height 6
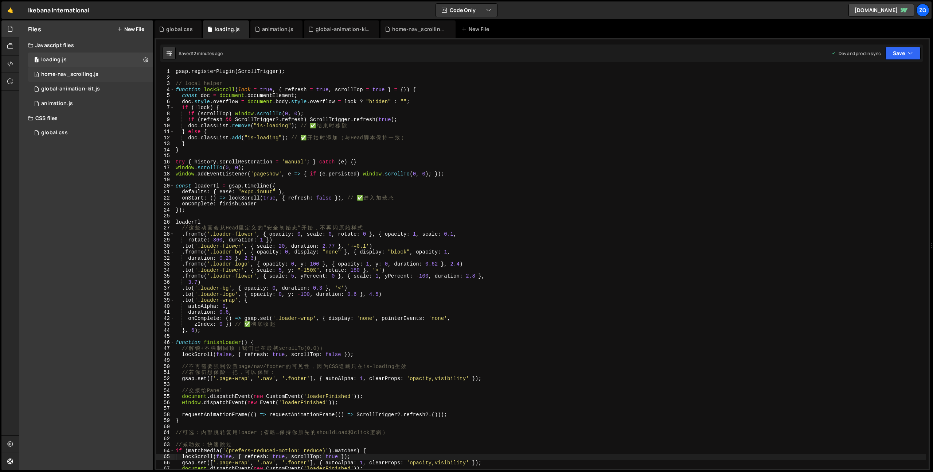
click at [100, 72] on div "1 home-nav_scrolling.js 0" at bounding box center [90, 74] width 125 height 15
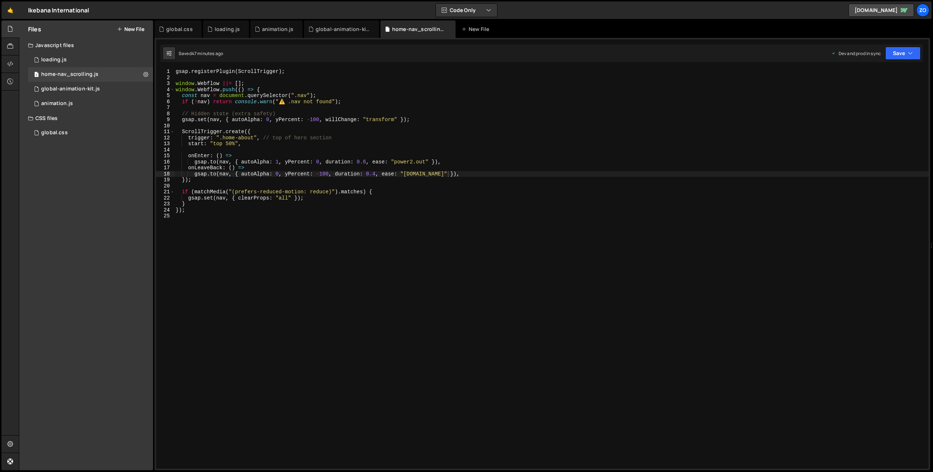
click at [232, 145] on div "gsap . registerPlugin ( ScrollTrigger ) ; window . Webflow ||= [ ] ; window . W…" at bounding box center [551, 176] width 754 height 215
click at [524, 59] on button "Save" at bounding box center [902, 53] width 35 height 13
click at [524, 95] on div "Save to Production S" at bounding box center [878, 94] width 76 height 7
click at [241, 143] on div "gsap . registerPlugin ( ScrollTrigger ) ; window . Webflow ||= [ ] ; window . W…" at bounding box center [552, 275] width 754 height 412
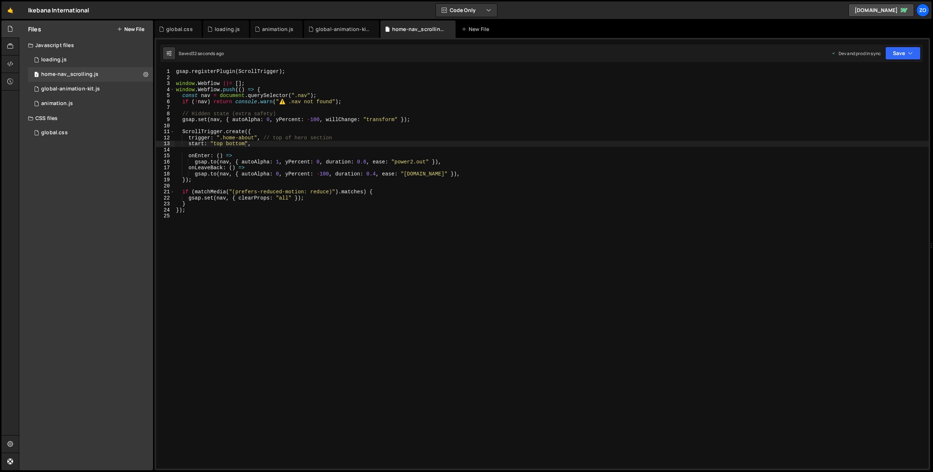
click at [241, 143] on div "gsap . registerPlugin ( ScrollTrigger ) ; window . Webflow ||= [ ] ; window . W…" at bounding box center [552, 275] width 754 height 412
click at [524, 57] on button "Save" at bounding box center [902, 53] width 35 height 13
click at [524, 105] on div "35 seconds ago" at bounding box center [869, 102] width 32 height 6
click at [235, 145] on div "gsap . registerPlugin ( ScrollTrigger ) ; window . Webflow ||= [ ] ; window . W…" at bounding box center [552, 275] width 754 height 412
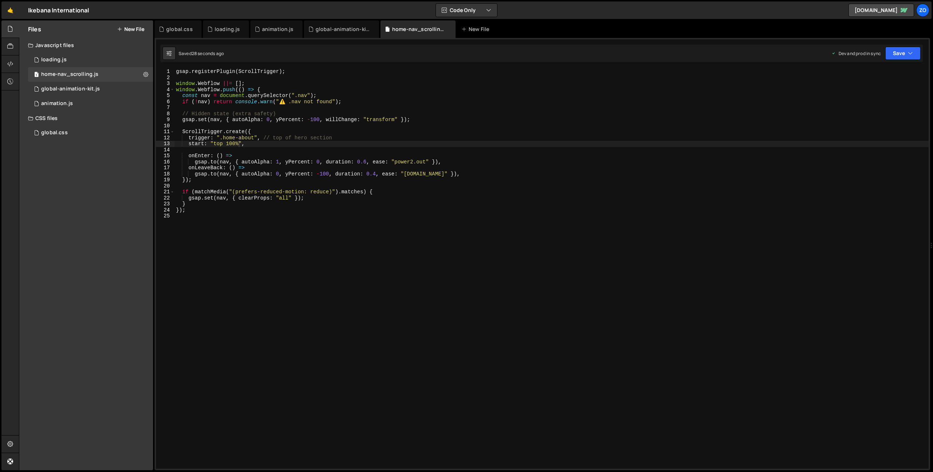
click at [235, 145] on div "gsap . registerPlugin ( ScrollTrigger ) ; window . Webflow ||= [ ] ; window . W…" at bounding box center [552, 275] width 754 height 412
type textarea "start: "top 20%","
click at [524, 61] on div "Saved 33 seconds ago Dev and prod in sync Upgrade to Edit Save Save to Staging …" at bounding box center [541, 52] width 762 height 17
click at [524, 53] on button "Save" at bounding box center [902, 53] width 35 height 13
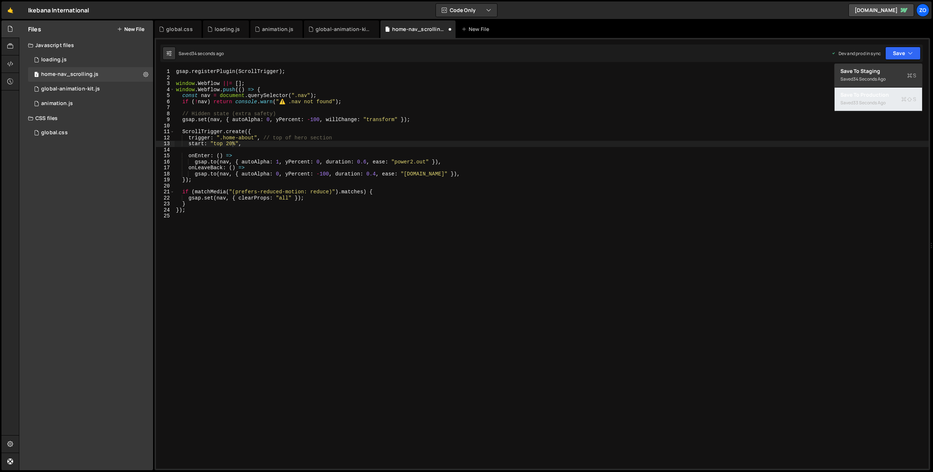
click at [524, 105] on div "33 seconds ago" at bounding box center [869, 102] width 32 height 6
